Goal: Task Accomplishment & Management: Manage account settings

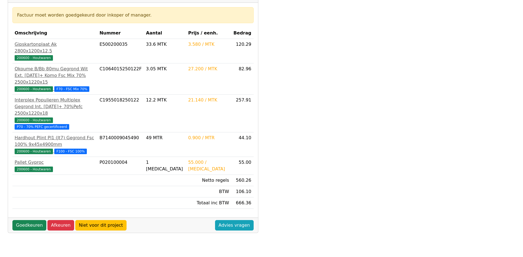
scroll to position [110, 0]
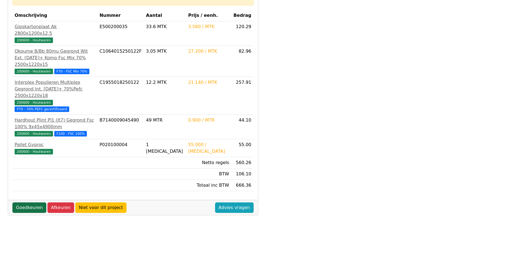
click at [27, 202] on link "Goedkeuren" at bounding box center [29, 207] width 34 height 10
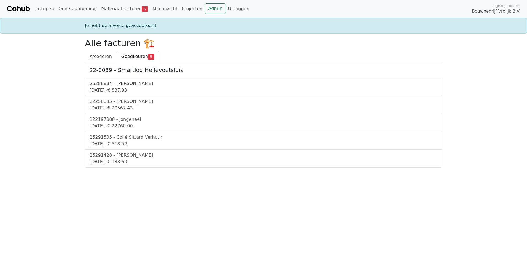
click at [130, 86] on div "25286884 - Collé Sittard Verhuur" at bounding box center [264, 83] width 348 height 7
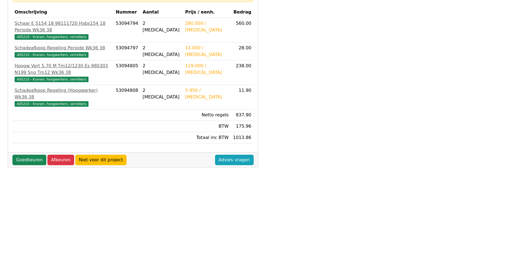
scroll to position [110, 0]
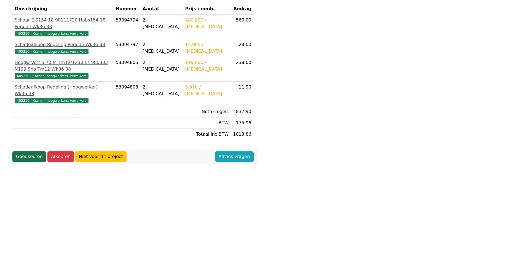
click at [36, 151] on link "Goedkeuren" at bounding box center [29, 156] width 34 height 10
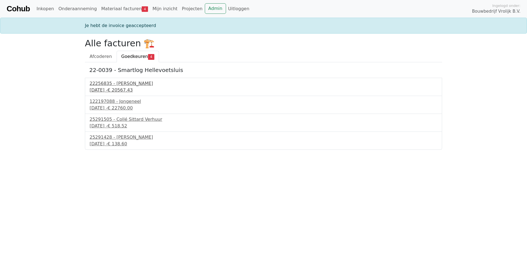
click at [109, 89] on div "[DATE] - € 20567.43" at bounding box center [264, 90] width 348 height 7
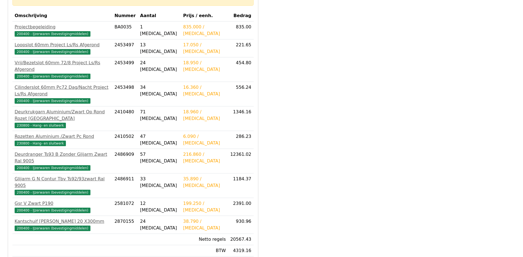
scroll to position [110, 0]
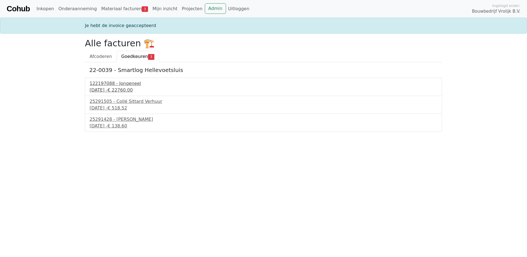
click at [112, 87] on div "[DATE] - € 22760.00" at bounding box center [264, 90] width 348 height 7
click at [129, 105] on div "[DATE] - € 518.52" at bounding box center [264, 108] width 348 height 7
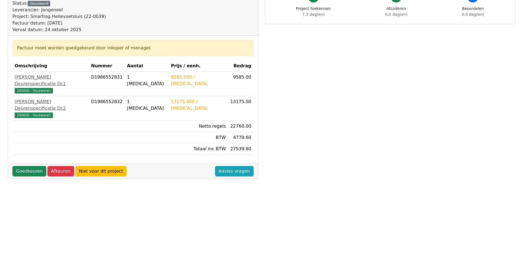
scroll to position [83, 0]
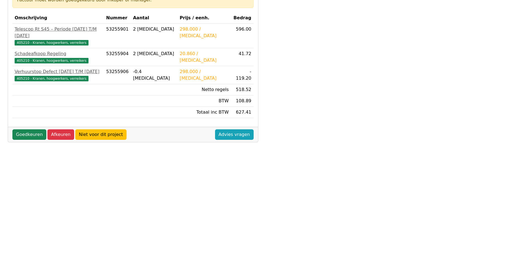
scroll to position [110, 0]
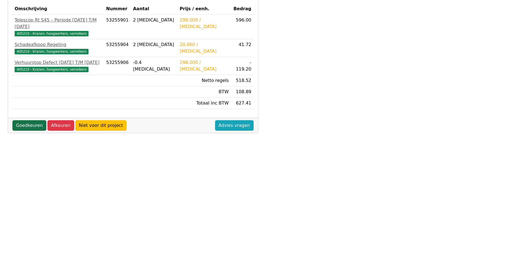
click at [34, 120] on link "Goedkeuren" at bounding box center [29, 125] width 34 height 10
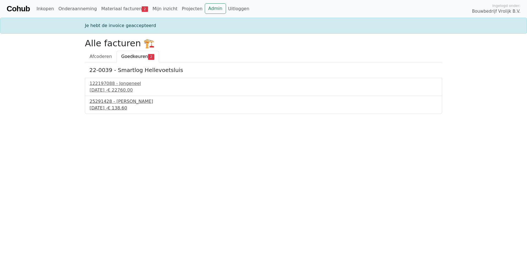
click at [123, 103] on div "25291428 - Collé Sittard Verhuur" at bounding box center [264, 101] width 348 height 7
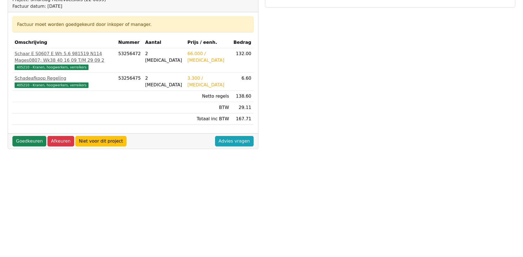
scroll to position [83, 0]
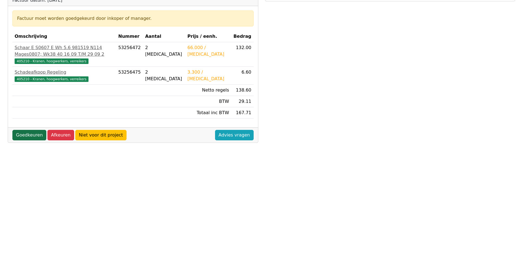
click at [39, 140] on link "Goedkeuren" at bounding box center [29, 135] width 34 height 10
